Goal: Task Accomplishment & Management: Complete application form

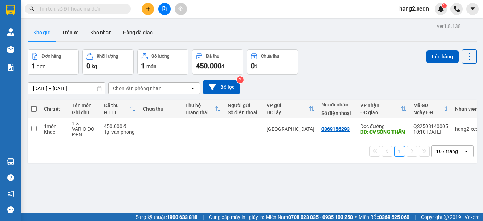
scroll to position [33, 0]
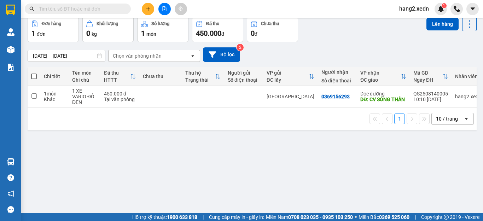
click at [98, 6] on input "text" at bounding box center [80, 9] width 83 height 8
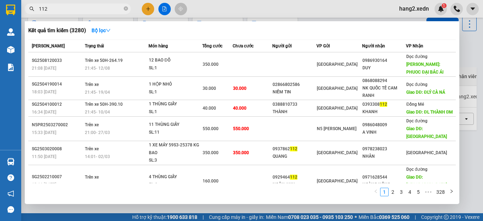
type input "112"
click at [127, 9] on icon "close-circle" at bounding box center [126, 8] width 4 height 4
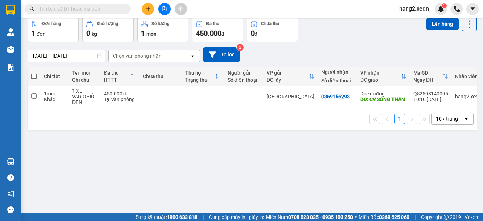
scroll to position [0, 0]
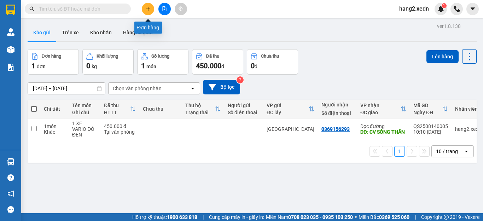
click at [148, 10] on icon "plus" at bounding box center [148, 8] width 5 height 5
click at [102, 9] on input "text" at bounding box center [80, 9] width 83 height 8
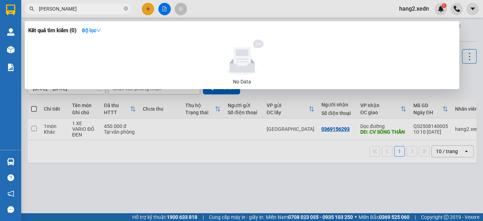
type input "[PERSON_NAME]"
click at [124, 9] on icon "close-circle" at bounding box center [126, 8] width 4 height 4
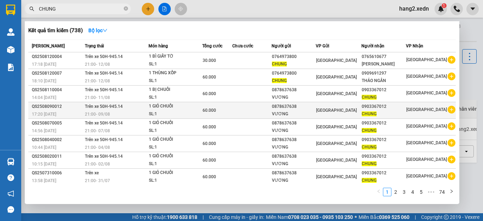
type input "CHUNG"
click at [228, 111] on div "60.000" at bounding box center [216, 110] width 29 height 8
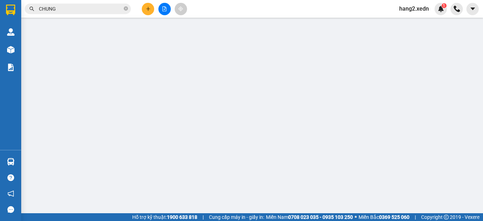
type input "0903367012"
type input "CHUNG"
type input "0878637638"
type input "VƯƠNG"
type input "60.000"
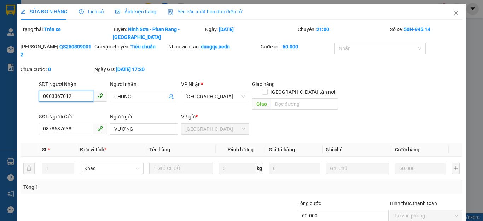
scroll to position [24, 0]
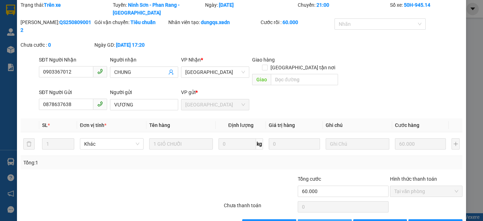
click at [321, 220] on span "Thêm ĐH mới" at bounding box center [328, 225] width 30 height 8
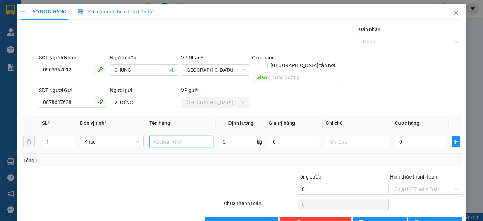
click at [191, 137] on input "text" at bounding box center [181, 141] width 64 height 11
type input "1 BỊ CHUỐI"
click at [421, 136] on input "0" at bounding box center [420, 141] width 51 height 11
type input "6"
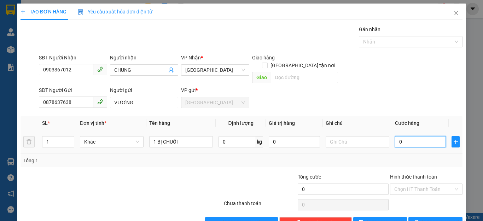
type input "6"
type input "60"
type input "600"
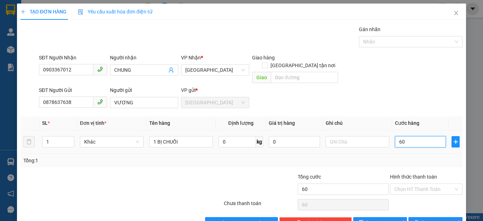
type input "600"
type input "6.000"
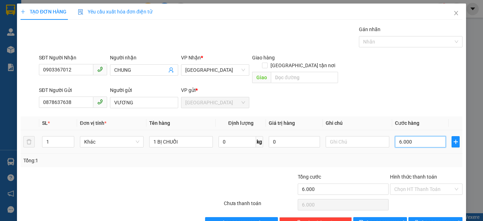
type input "60.000"
click at [417, 184] on input "Hình thức thanh toán" at bounding box center [423, 189] width 59 height 11
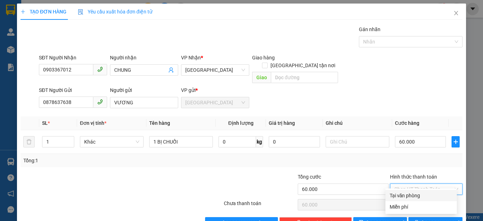
click at [417, 194] on div "Tại văn phòng" at bounding box center [420, 195] width 63 height 8
type input "0"
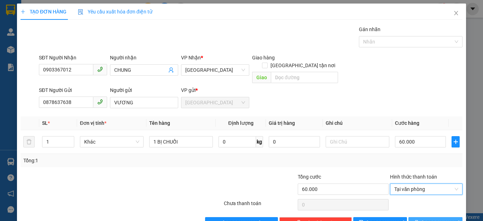
click at [425, 219] on span "[PERSON_NAME] và In" at bounding box center [445, 223] width 49 height 8
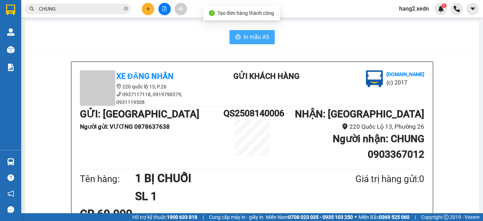
click at [249, 32] on button "In mẫu A5" at bounding box center [251, 37] width 45 height 14
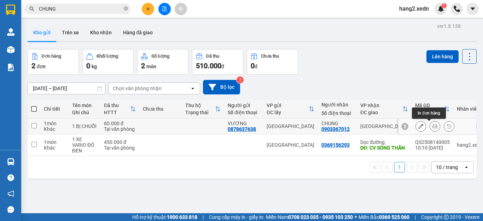
click at [432, 126] on icon at bounding box center [434, 126] width 5 height 5
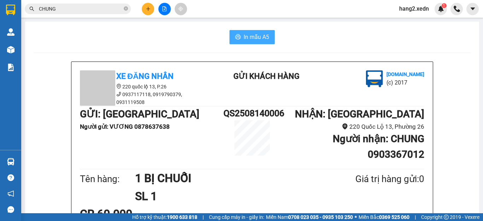
click at [254, 39] on span "In mẫu A5" at bounding box center [255, 37] width 25 height 9
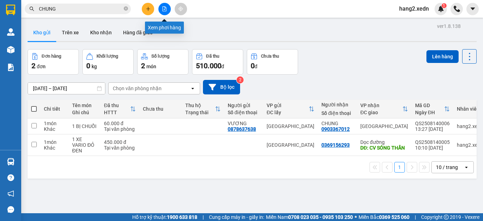
click at [160, 8] on button at bounding box center [164, 9] width 12 height 12
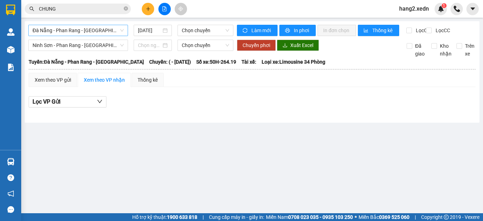
click at [55, 27] on span "Đà Nẵng - Phan Rang - [GEOGRAPHIC_DATA]" at bounding box center [78, 30] width 91 height 11
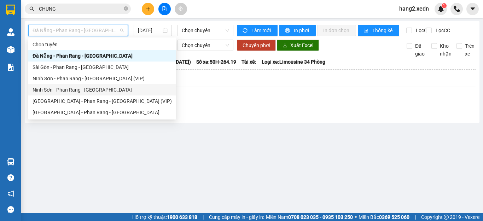
click at [54, 89] on div "Ninh Sơn - Phan Rang - [GEOGRAPHIC_DATA]" at bounding box center [102, 90] width 139 height 8
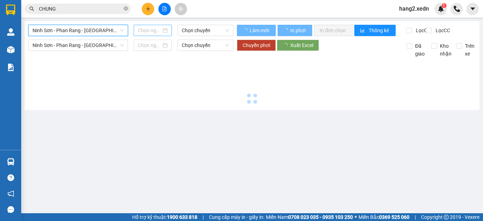
type input "[DATE]"
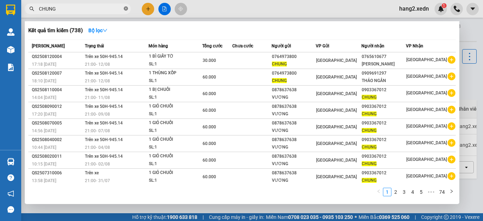
click at [126, 10] on icon "close-circle" at bounding box center [126, 8] width 4 height 4
